Goal: Check status: Check status

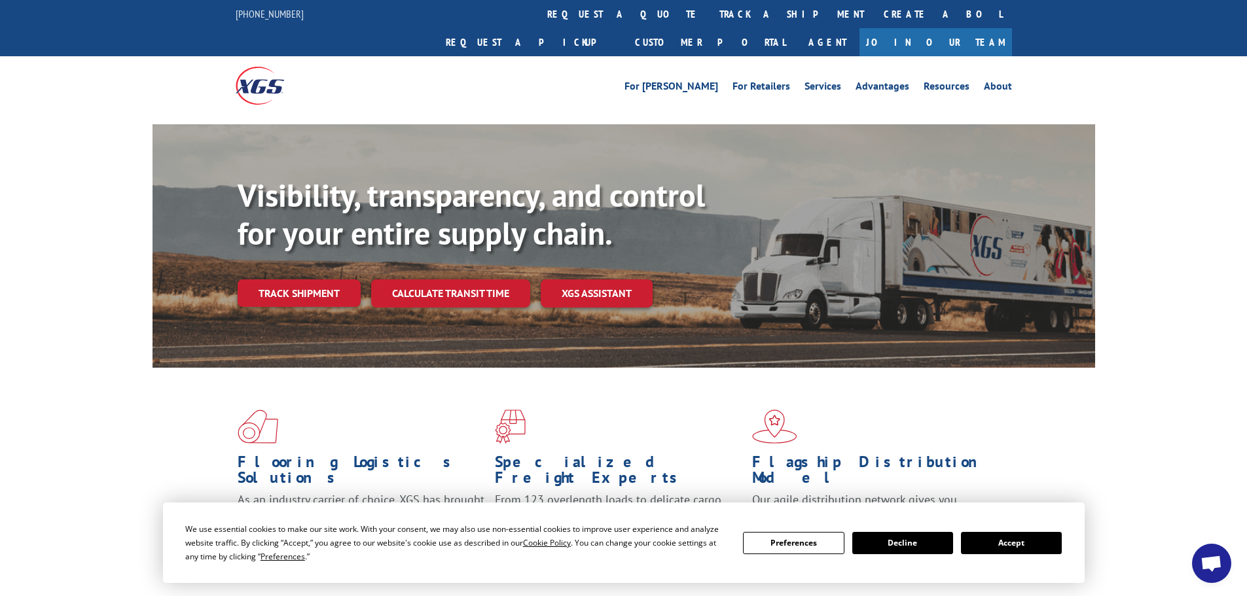
click at [1013, 537] on button "Accept" at bounding box center [1011, 543] width 101 height 22
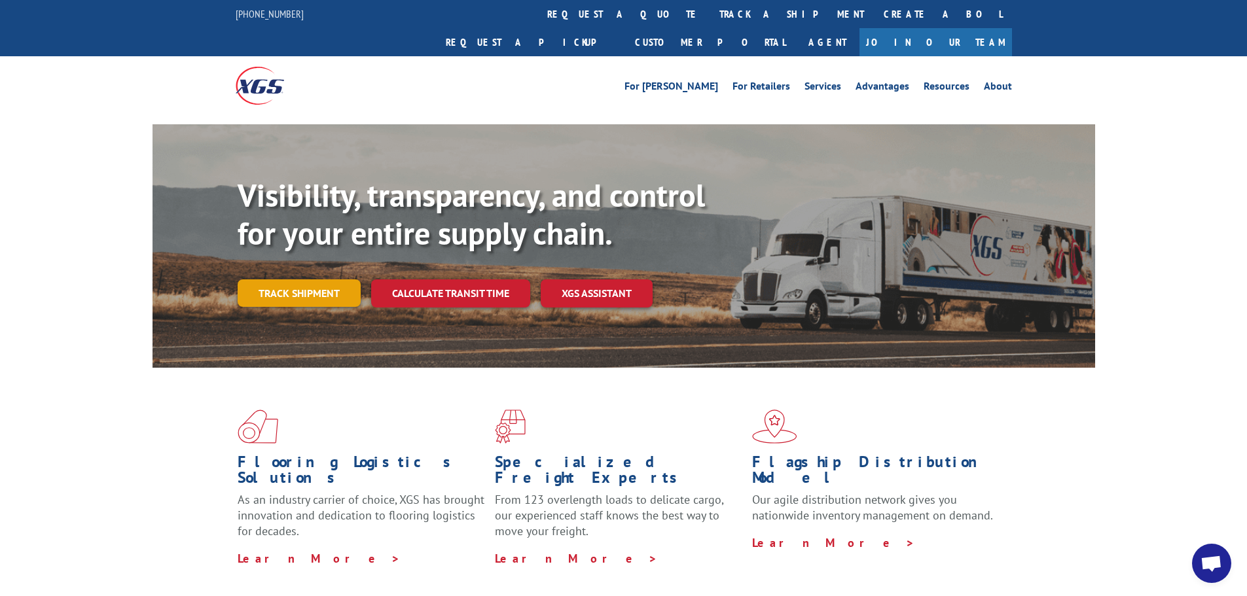
click at [304, 280] on link "Track shipment" at bounding box center [299, 293] width 123 height 27
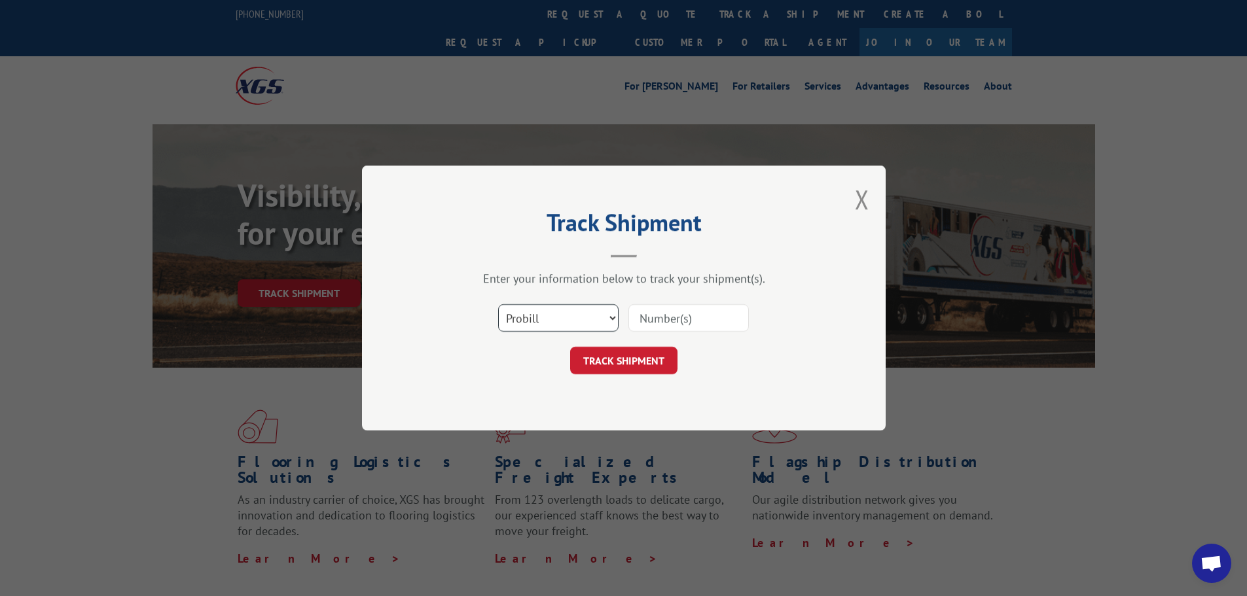
click at [545, 316] on select "Select category... Probill BOL PO" at bounding box center [558, 317] width 120 height 27
select select "bol"
click at [498, 304] on select "Select category... Probill BOL PO" at bounding box center [558, 317] width 120 height 27
click at [662, 319] on input at bounding box center [688, 317] width 120 height 27
paste input "6003007"
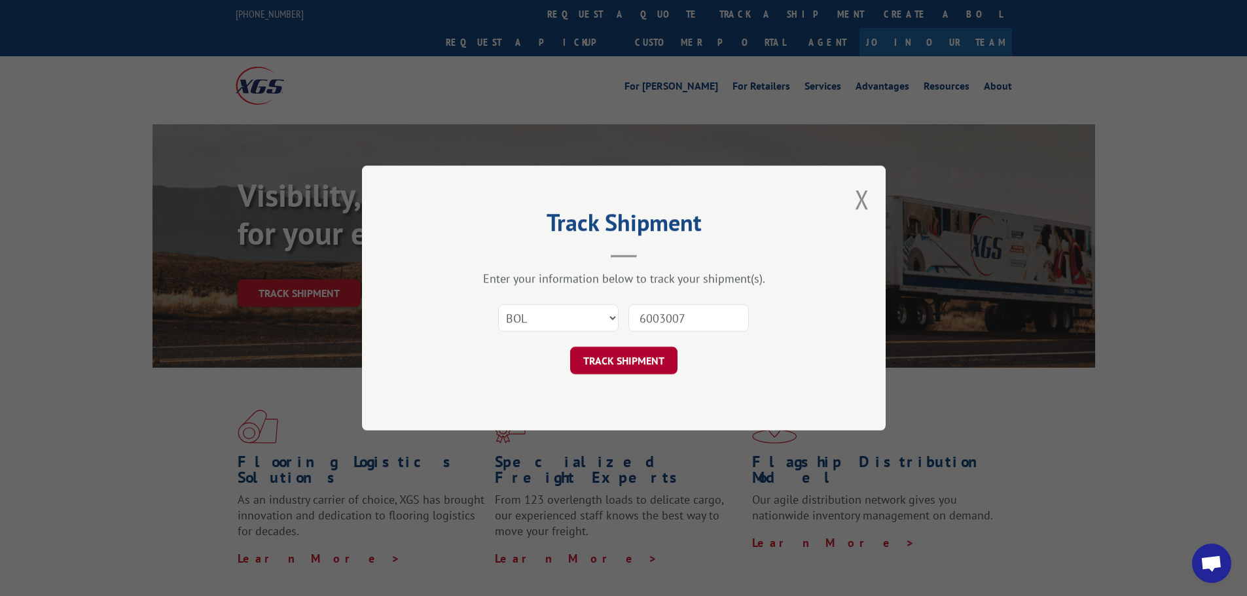
type input "6003007"
click at [646, 357] on button "TRACK SHIPMENT" at bounding box center [623, 360] width 107 height 27
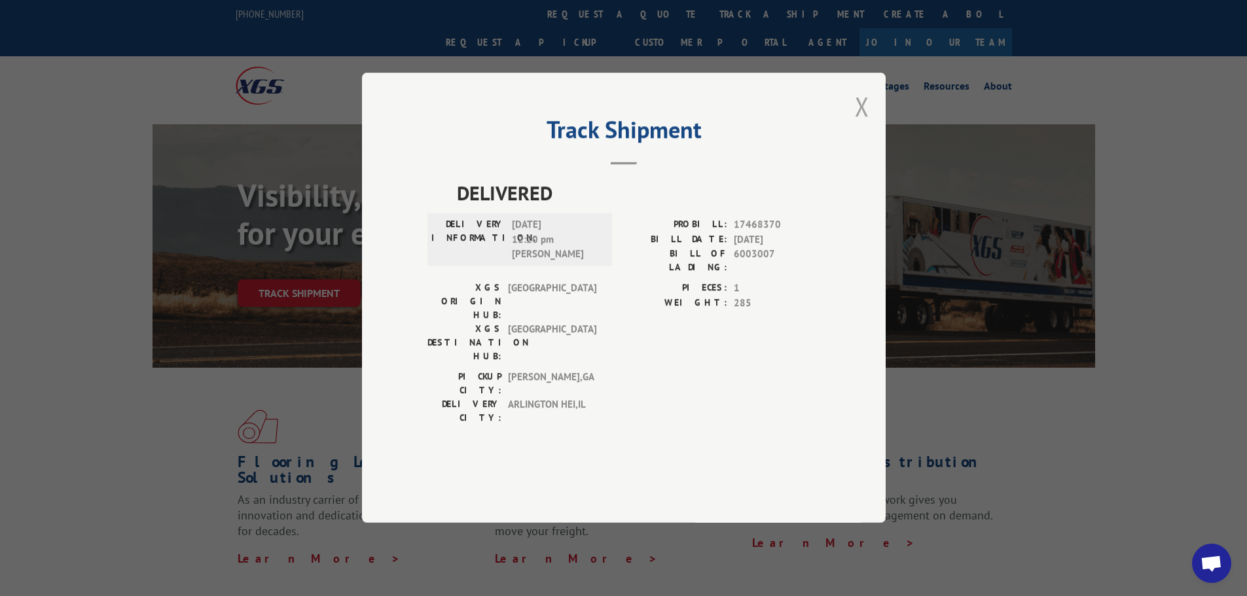
click at [862, 124] on button "Close modal" at bounding box center [862, 106] width 14 height 35
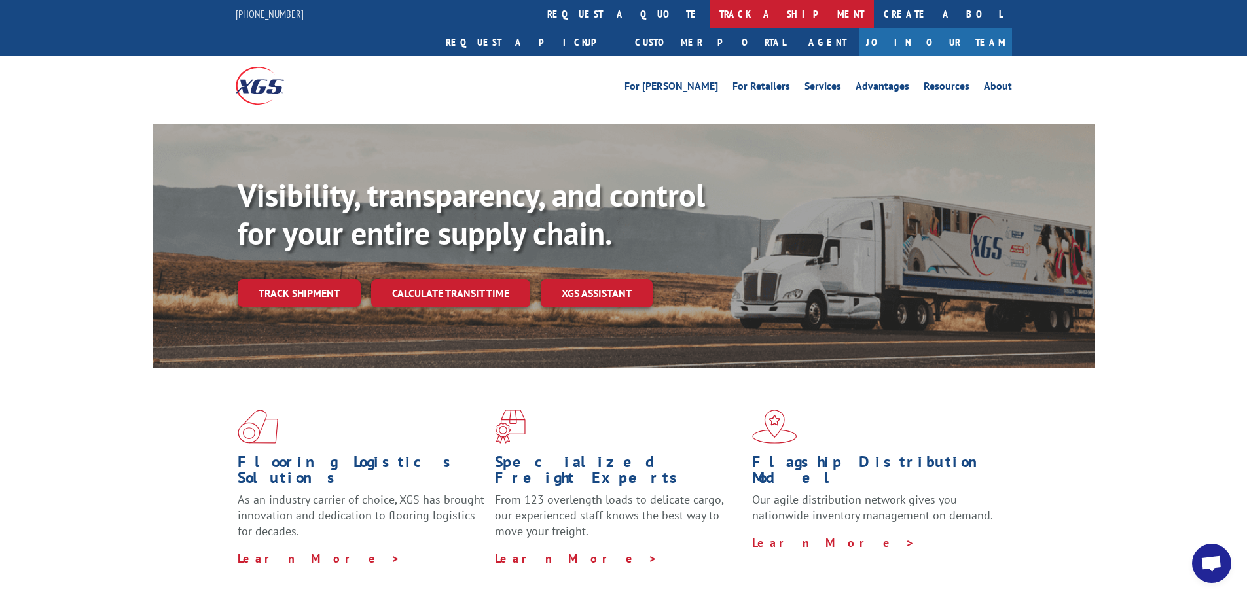
click at [710, 16] on link "track a shipment" at bounding box center [792, 14] width 164 height 28
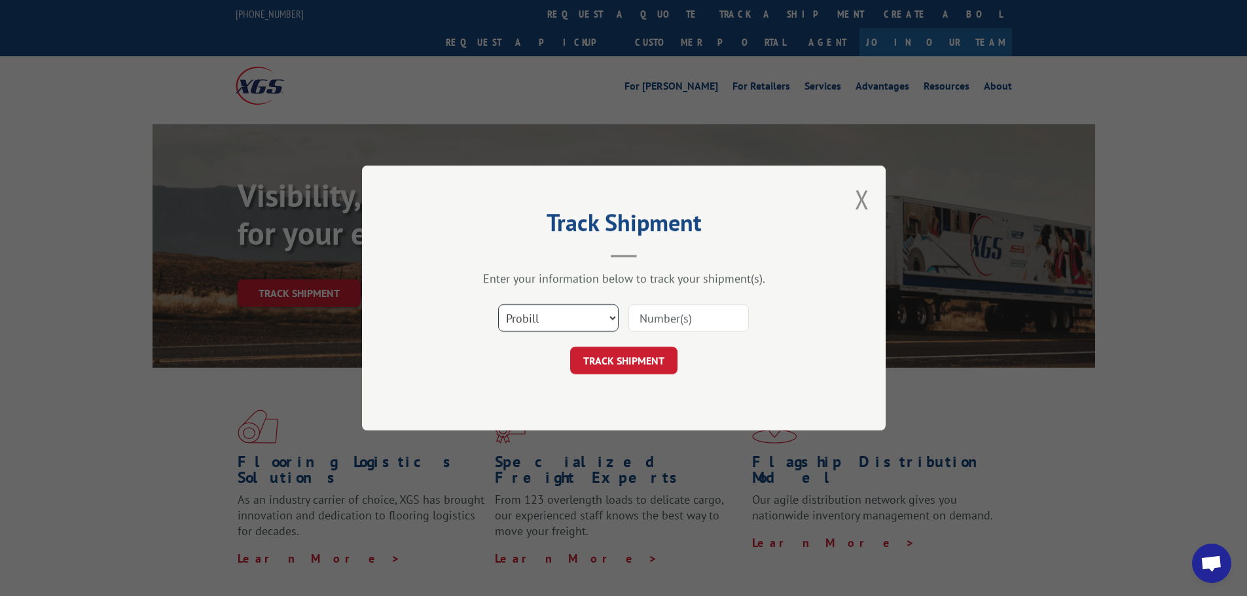
click at [604, 316] on select "Select category... Probill BOL PO" at bounding box center [558, 317] width 120 height 27
select select "bol"
click at [498, 304] on select "Select category... Probill BOL PO" at bounding box center [558, 317] width 120 height 27
click at [657, 320] on input at bounding box center [688, 317] width 120 height 27
paste input "6016756"
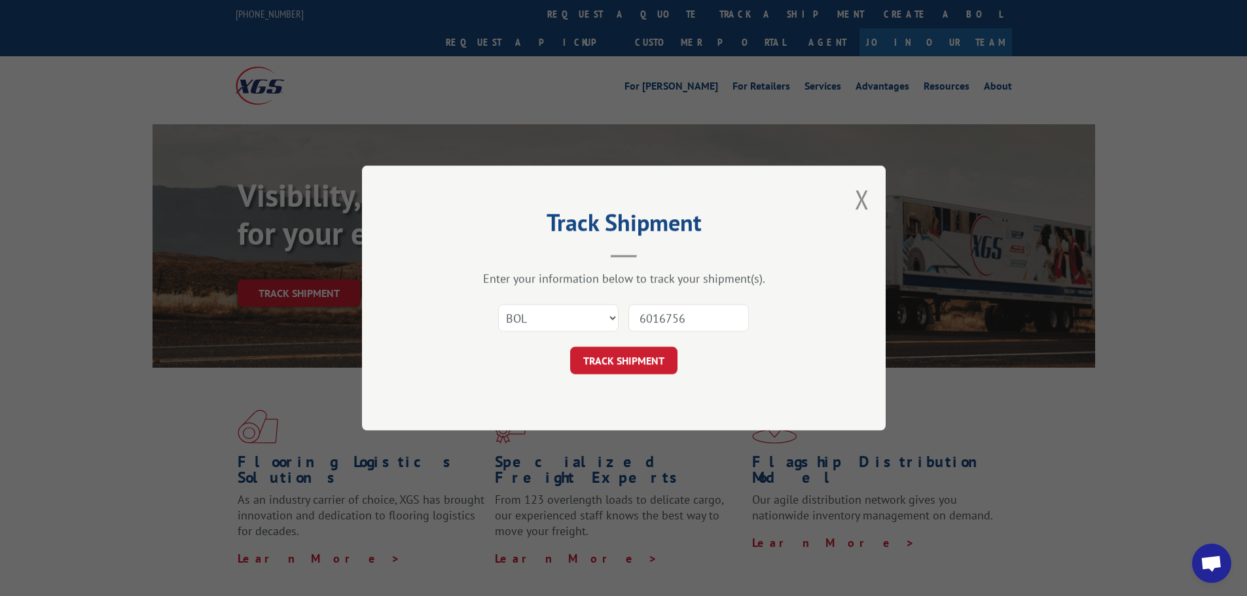
click at [644, 316] on input "6016756" at bounding box center [688, 317] width 120 height 27
type input "6016756"
click at [623, 367] on button "TRACK SHIPMENT" at bounding box center [623, 360] width 107 height 27
